Goal: Check status: Check status

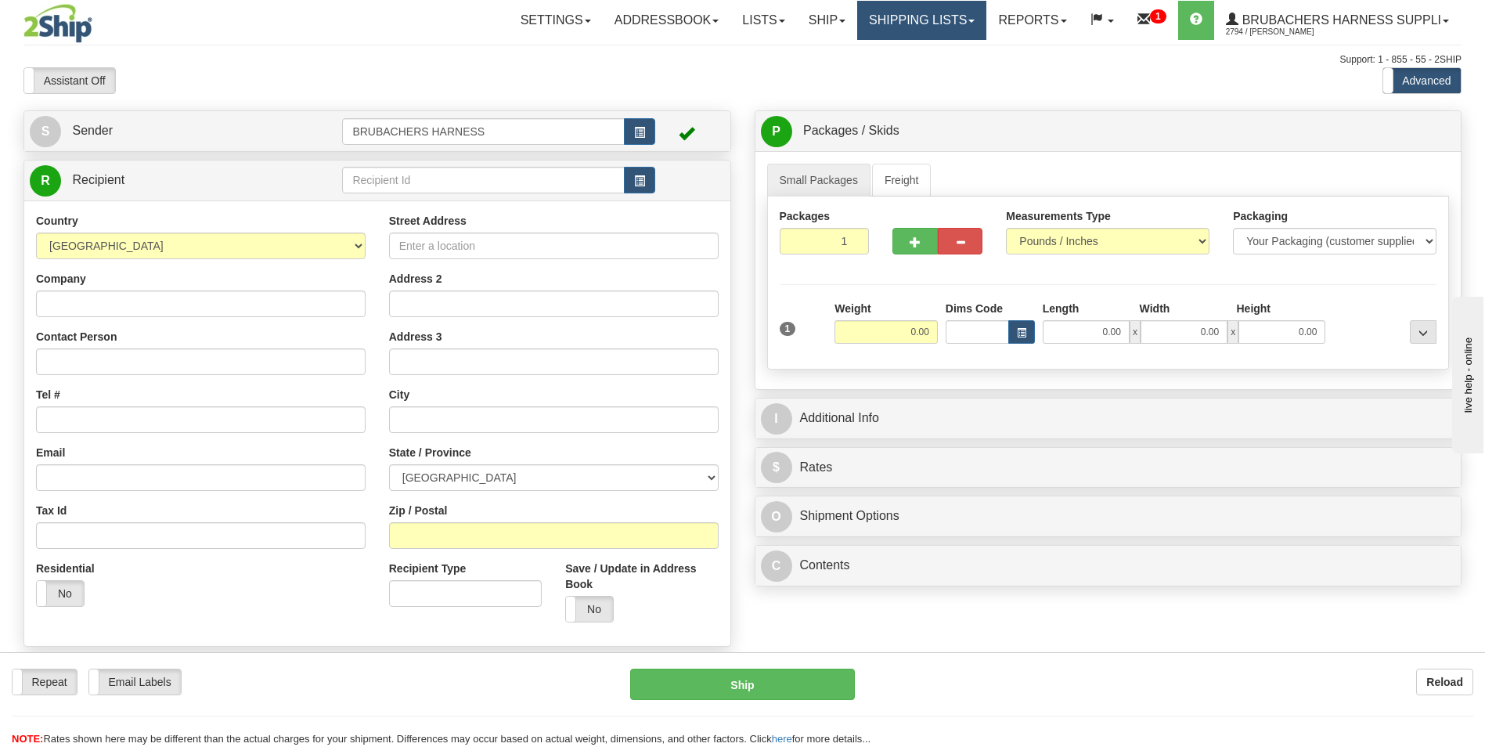
drag, startPoint x: 900, startPoint y: 30, endPoint x: 872, endPoint y: 51, distance: 35.2
click at [900, 30] on link "Shipping lists" at bounding box center [921, 20] width 129 height 39
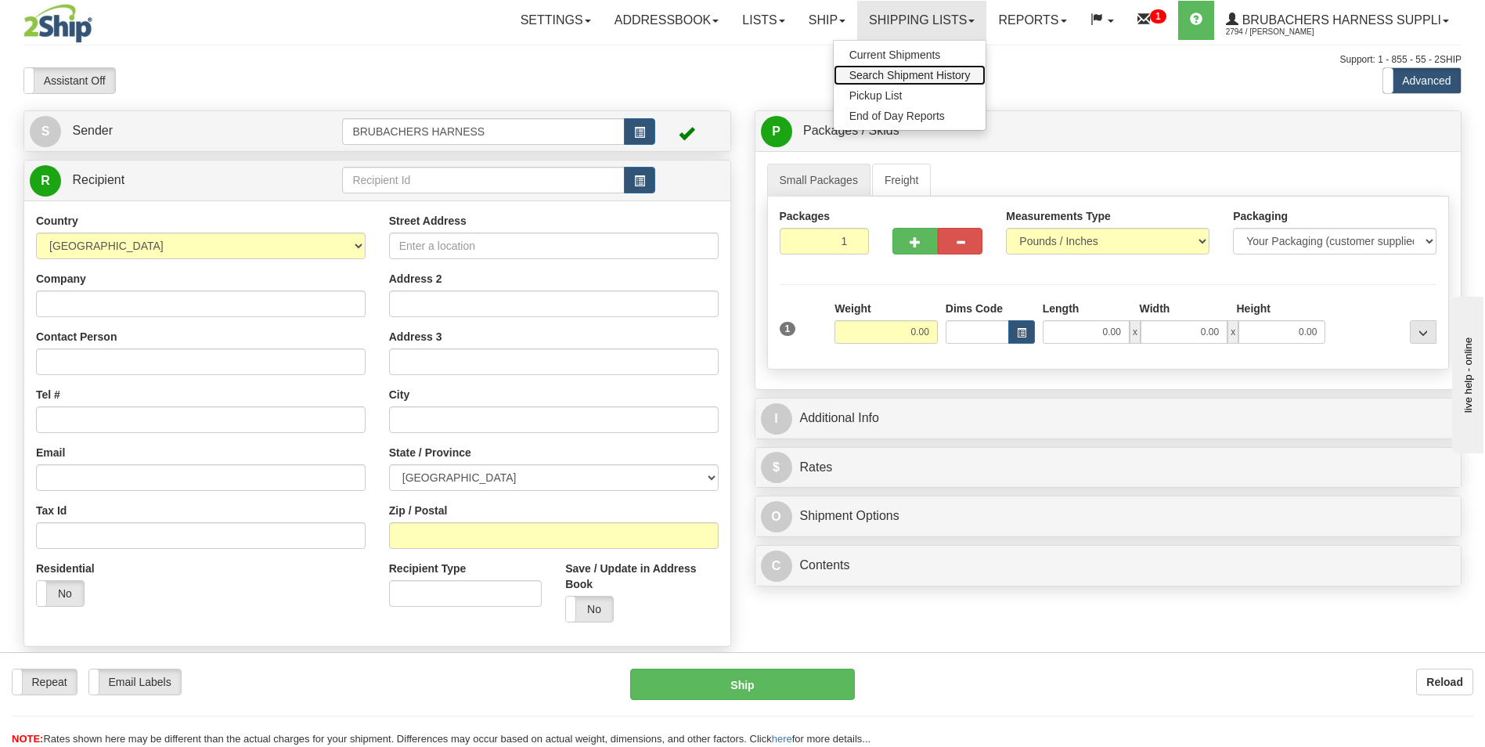
click at [862, 76] on span "Search Shipment History" at bounding box center [909, 75] width 121 height 13
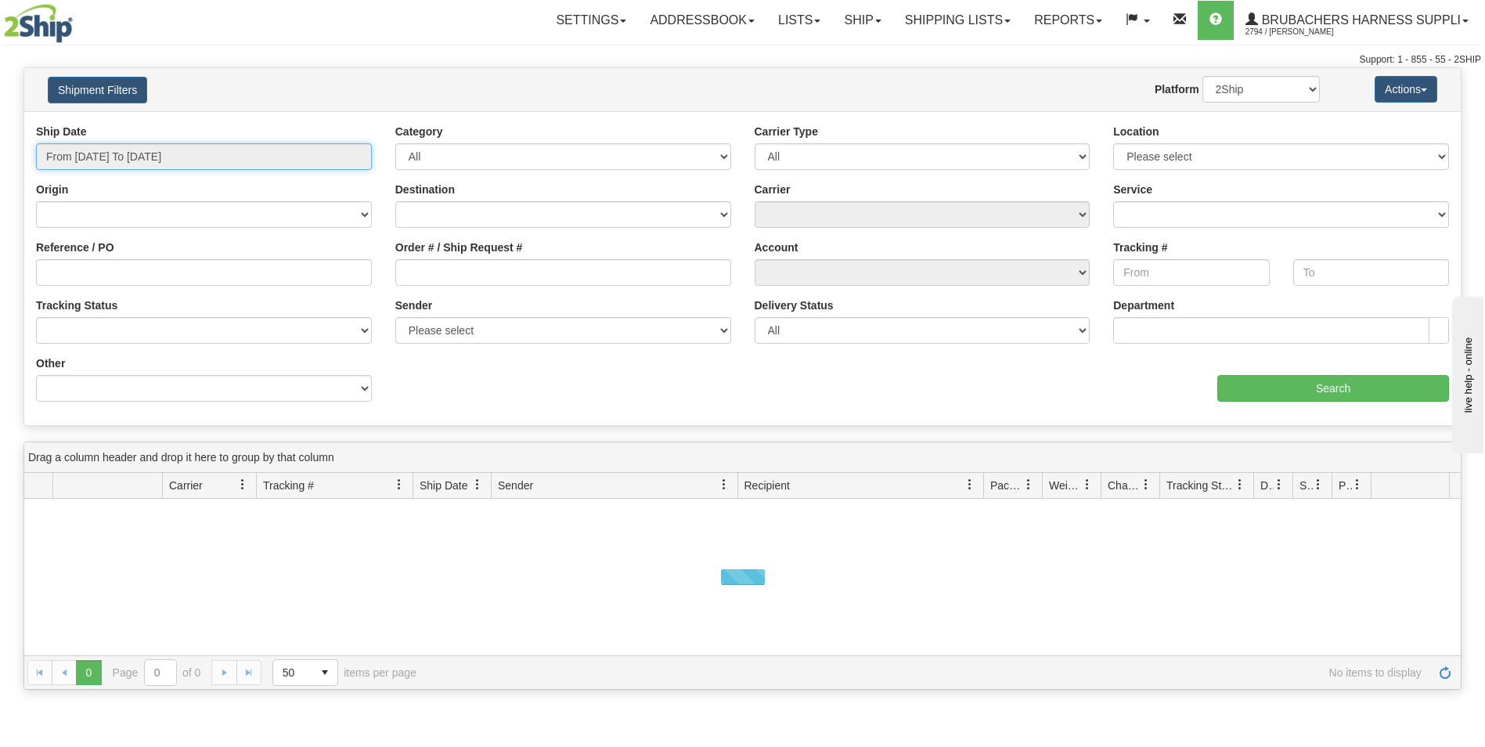
click at [112, 154] on input "From [DATE] To [DATE]" at bounding box center [204, 156] width 336 height 27
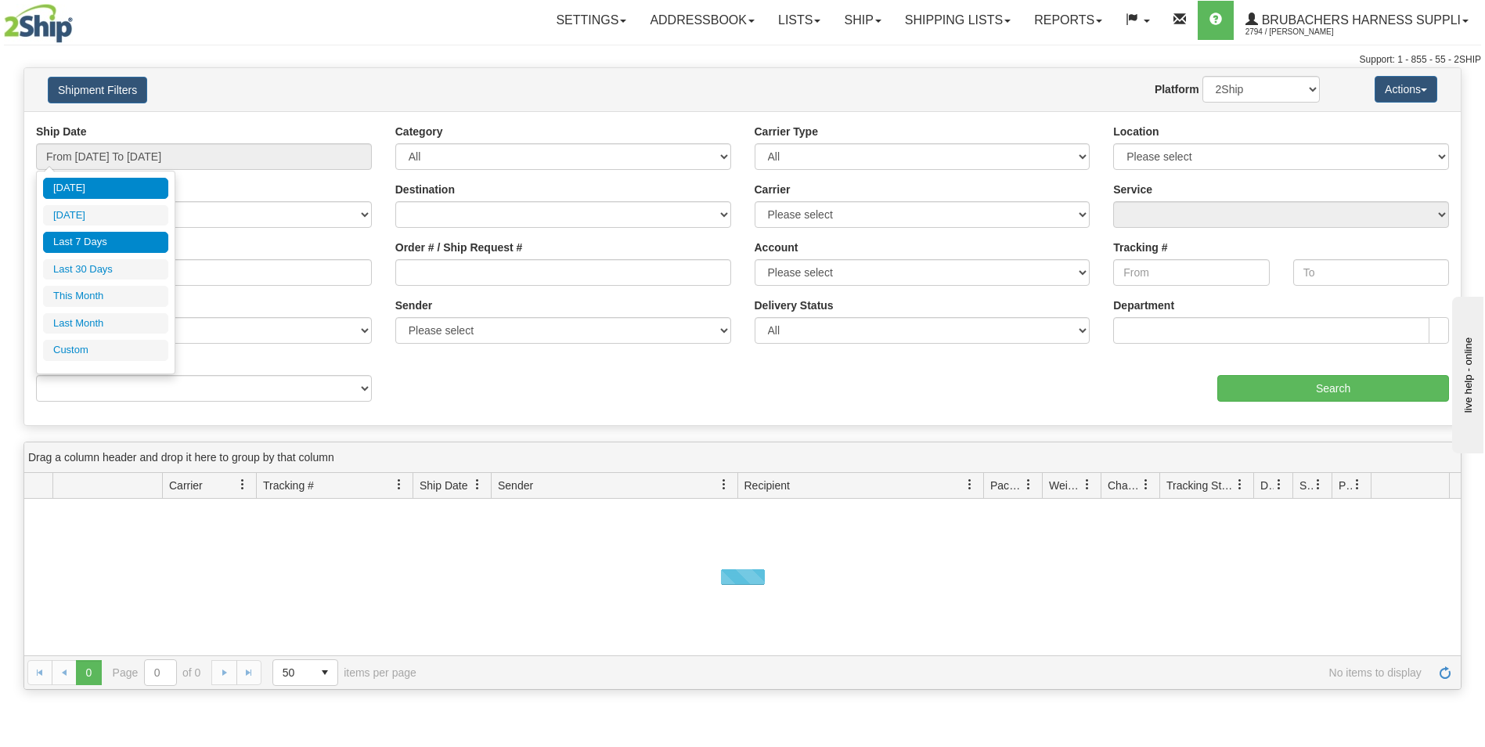
click at [103, 240] on li "Last 7 Days" at bounding box center [105, 242] width 125 height 21
type input "From [DATE] To [DATE]"
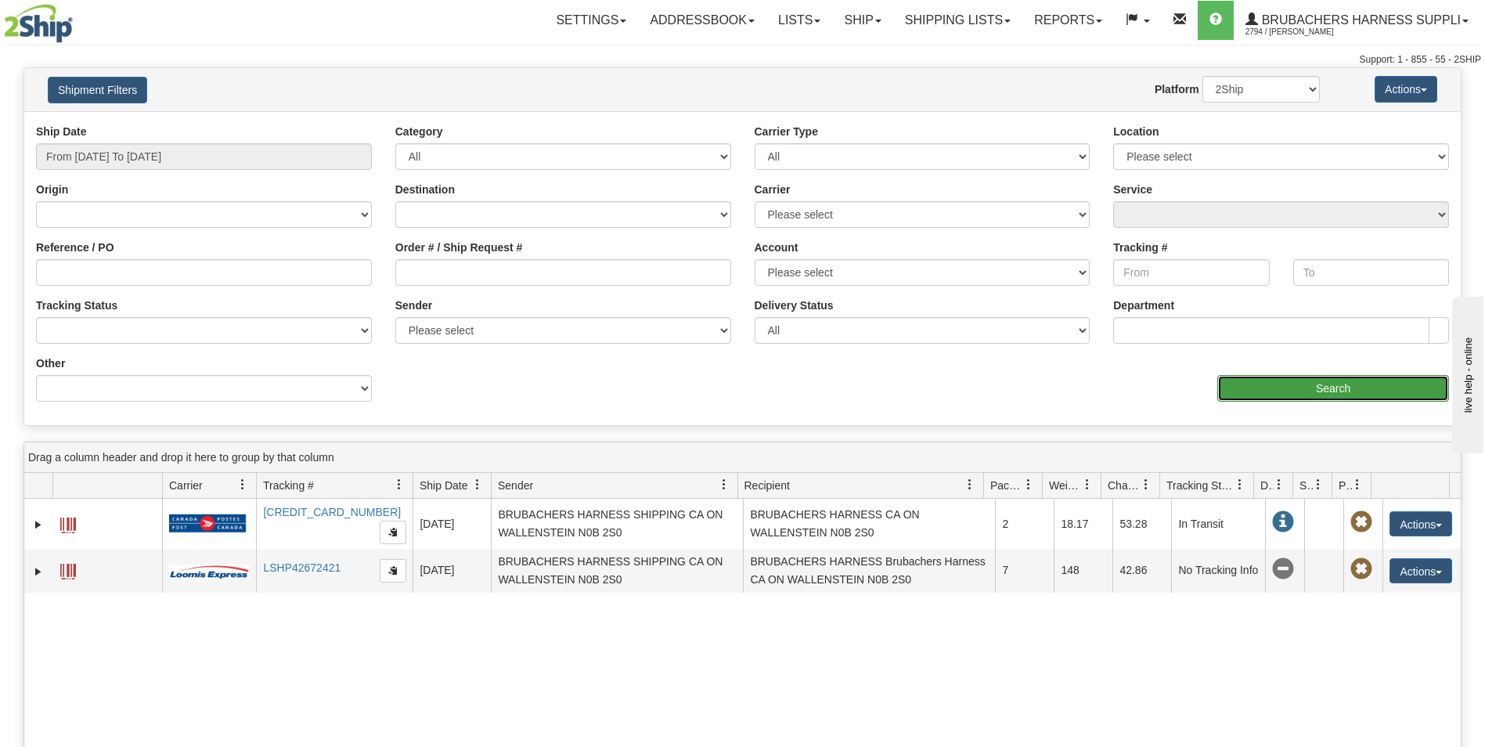
click at [1335, 393] on input "Search" at bounding box center [1333, 388] width 232 height 27
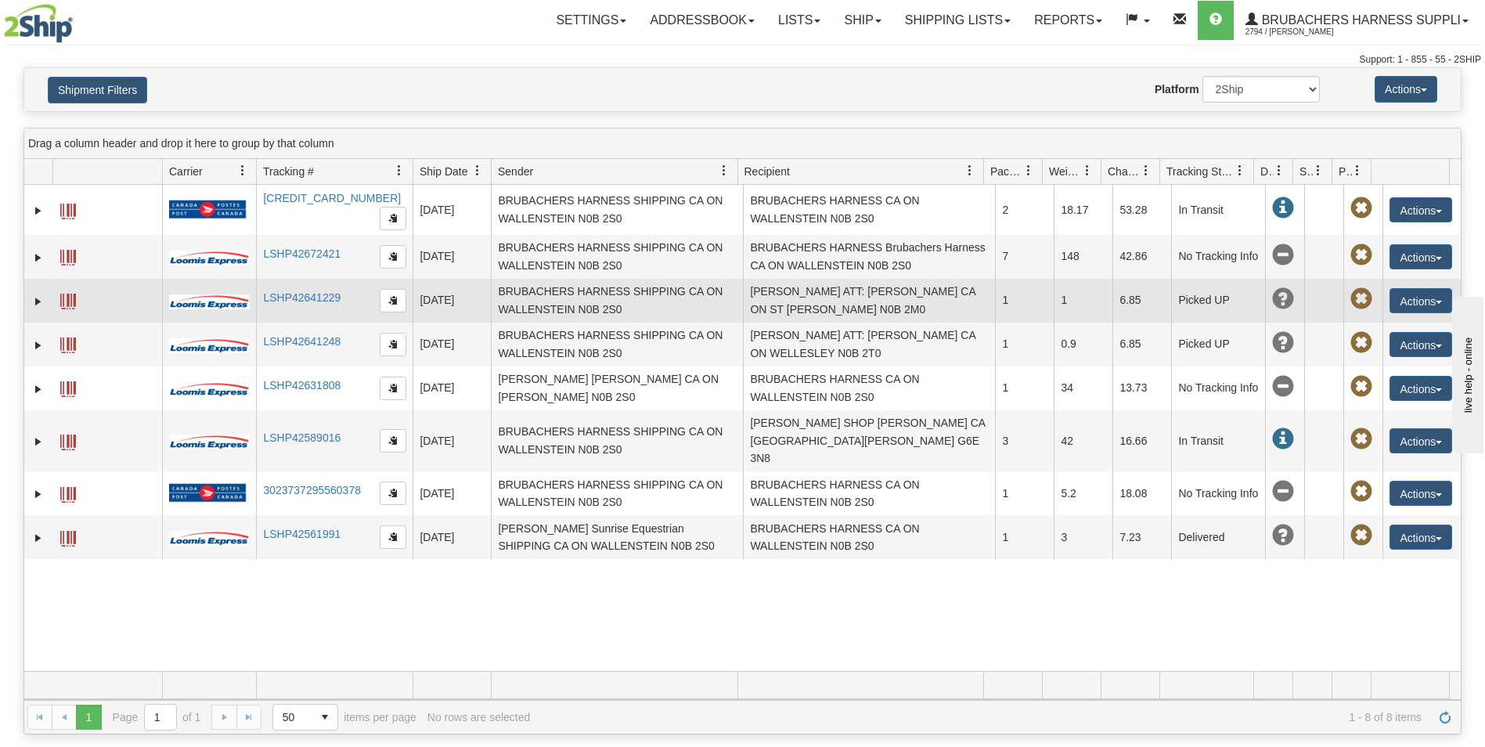
click at [794, 309] on td "[PERSON_NAME] ATT: [PERSON_NAME] CA ON ST [PERSON_NAME] N0B 2M0" at bounding box center [869, 301] width 252 height 44
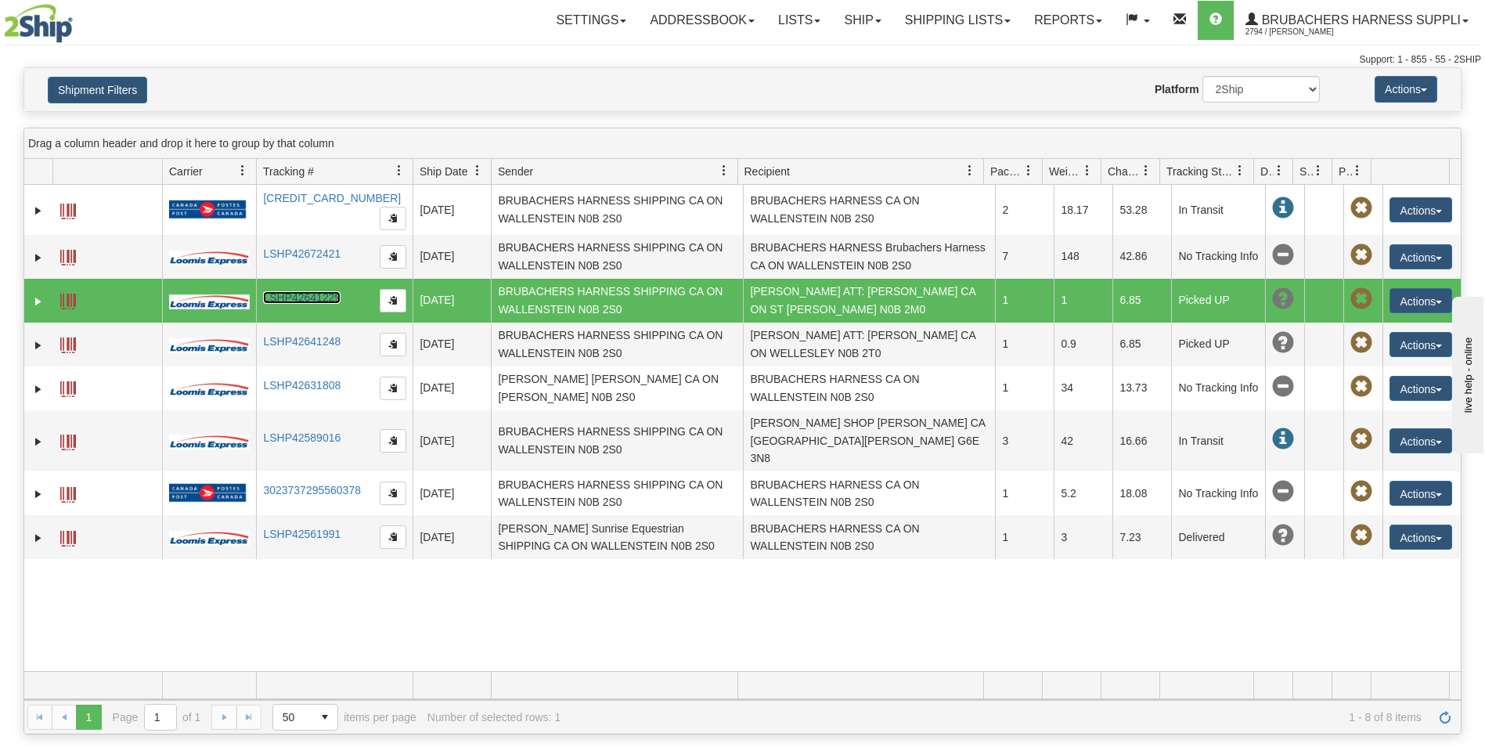
click at [279, 293] on link "LSHP42641229" at bounding box center [301, 297] width 77 height 13
